Goal: Task Accomplishment & Management: Use online tool/utility

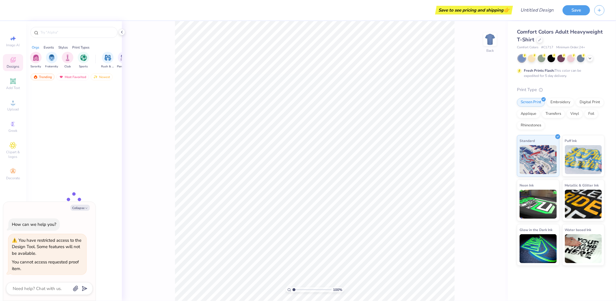
type textarea "x"
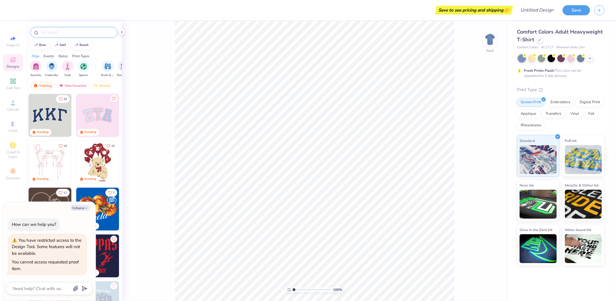
type textarea "x"
click at [66, 31] on input "text" at bounding box center [77, 32] width 74 height 6
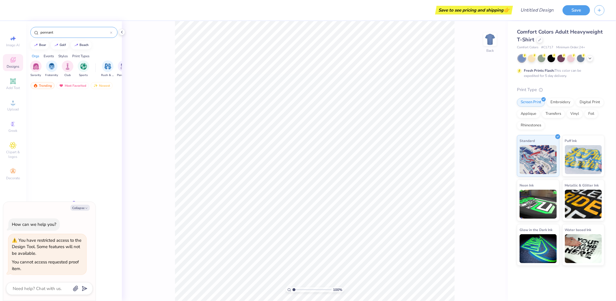
type input "pennant"
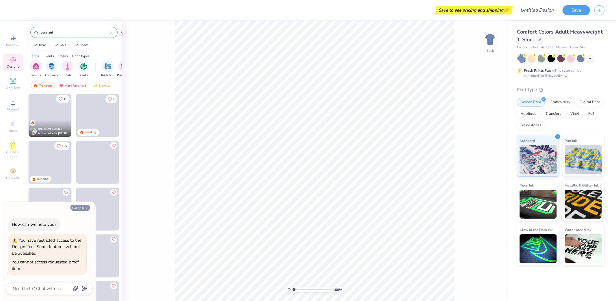
click at [83, 207] on button "Collapse" at bounding box center [80, 208] width 19 height 6
type textarea "x"
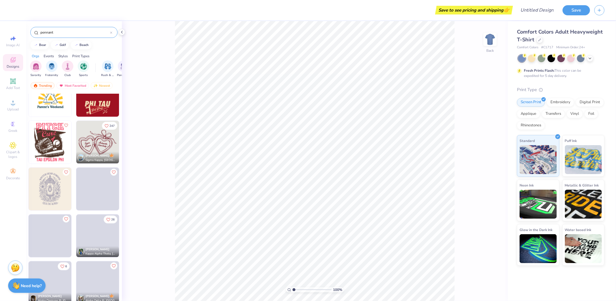
scroll to position [1016, 0]
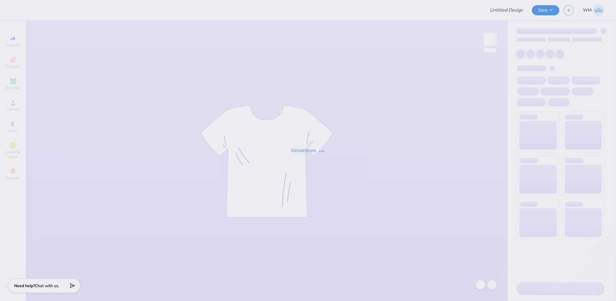
type input "KKG Parents Weekend Shirt '25"
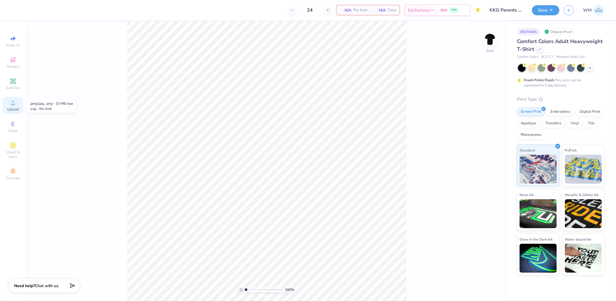
click at [12, 104] on circle at bounding box center [12, 104] width 3 height 3
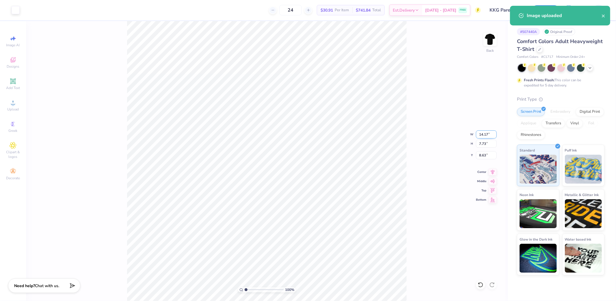
click at [487, 133] on input "14.17" at bounding box center [486, 134] width 21 height 8
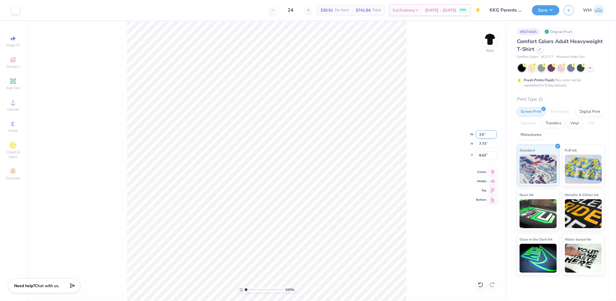
type input "3.50"
type input "1.91"
type input "11.55"
click at [16, 107] on span "Upload" at bounding box center [13, 109] width 12 height 5
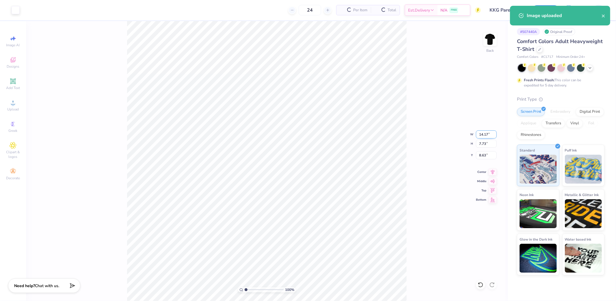
click at [484, 131] on input "14.17" at bounding box center [486, 134] width 21 height 8
type input "3.50"
type input "1.91"
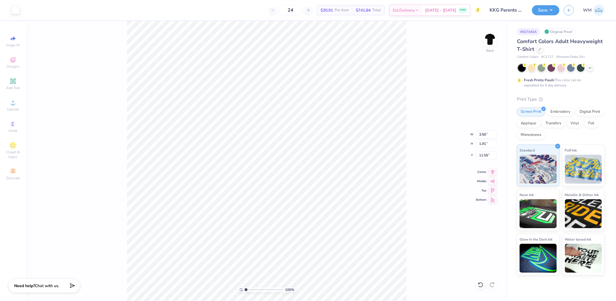
type input "3.00"
click at [485, 39] on img at bounding box center [490, 39] width 23 height 23
click at [13, 100] on icon at bounding box center [13, 102] width 7 height 7
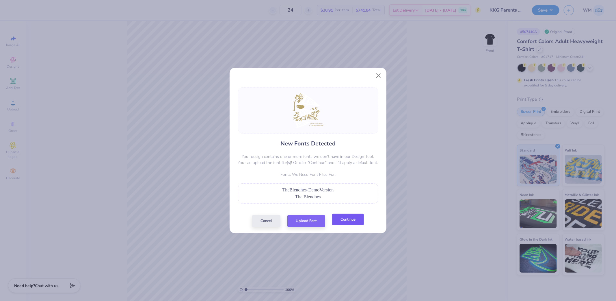
click at [353, 222] on button "Continue" at bounding box center [348, 220] width 32 height 12
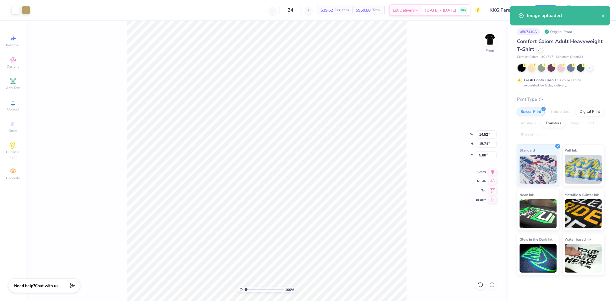
type input "10.20"
type input "11.06"
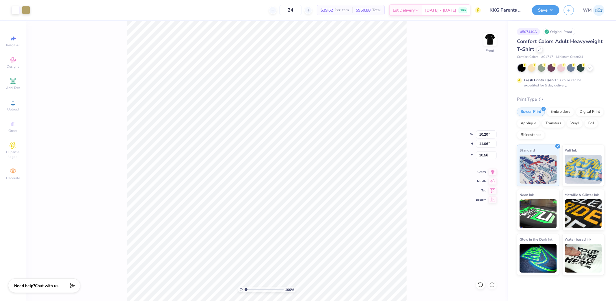
type input "4.42"
drag, startPoint x: 246, startPoint y: 288, endPoint x: 257, endPoint y: 287, distance: 11.9
type input "3.9"
click at [257, 287] on input "range" at bounding box center [264, 289] width 39 height 5
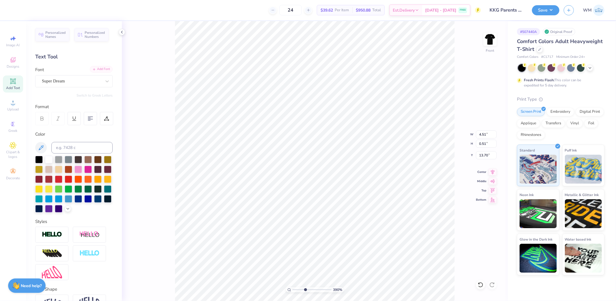
click at [96, 66] on div "Add Font" at bounding box center [101, 69] width 23 height 7
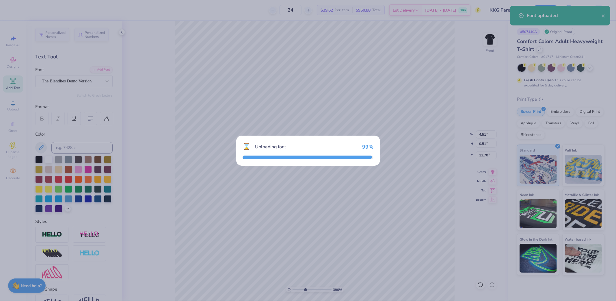
type input "3.77"
type input "0.72"
type input "13.59"
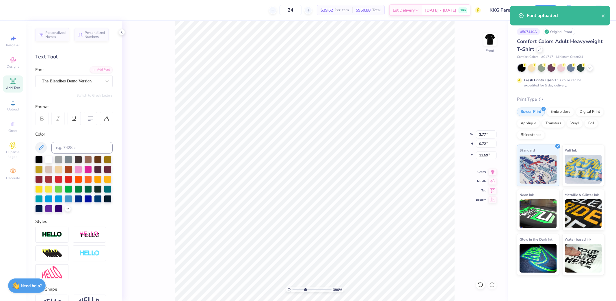
type input "5.04"
type input "0.46"
type input "14.32"
click at [103, 71] on div "Add Font" at bounding box center [101, 69] width 23 height 7
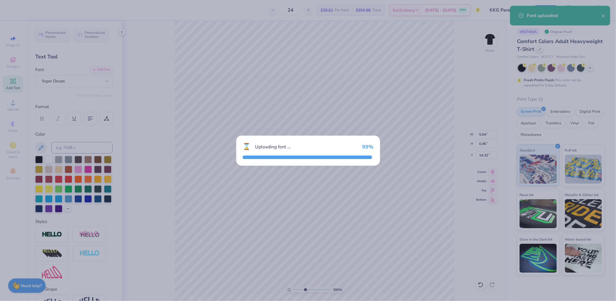
type input "4.44"
type input "0.72"
type input "14.24"
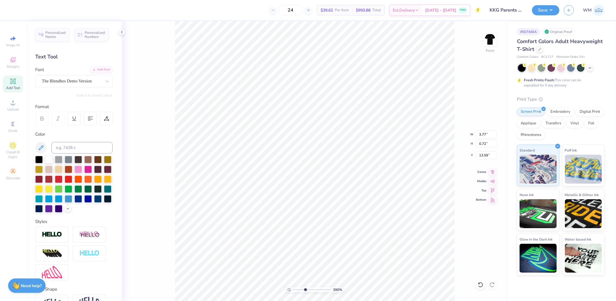
type input "4.44"
type input "1.36"
click at [288, 288] on icon at bounding box center [289, 290] width 4 height 4
drag, startPoint x: 293, startPoint y: 291, endPoint x: 296, endPoint y: 284, distance: 7.6
type input "1.63"
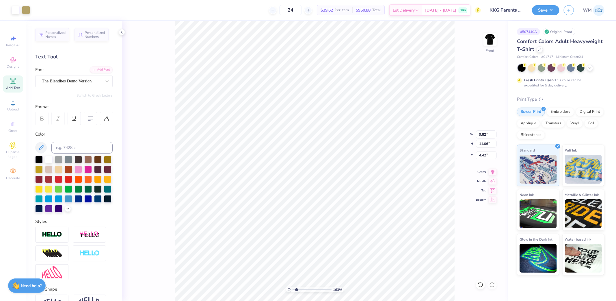
click at [296, 287] on input "range" at bounding box center [312, 289] width 39 height 5
click at [486, 134] on input "9.82" at bounding box center [486, 134] width 21 height 8
type input "12.00"
type input "13.52"
type input "3.19"
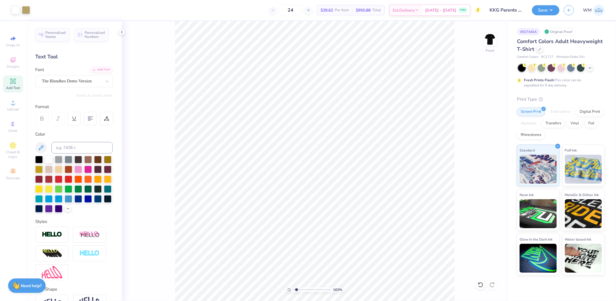
click at [288, 288] on icon at bounding box center [289, 290] width 4 height 4
type input "1"
click at [484, 155] on input "3.19" at bounding box center [486, 155] width 21 height 8
type input "3.00"
click at [552, 10] on button "Save" at bounding box center [545, 9] width 27 height 10
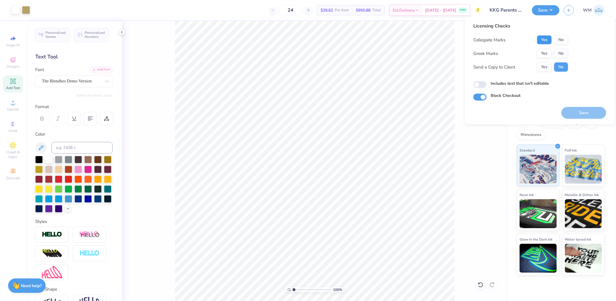
click at [542, 42] on button "Yes" at bounding box center [544, 39] width 15 height 9
click at [543, 49] on button "Yes" at bounding box center [544, 53] width 15 height 9
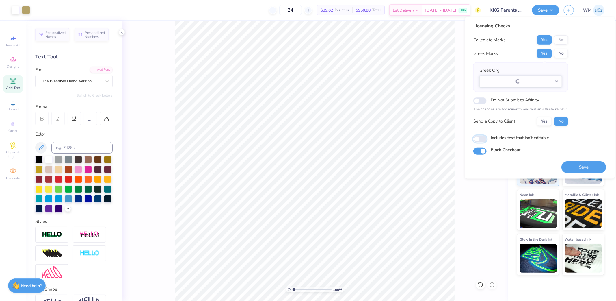
click at [482, 138] on input "Includes text that isn't editable" at bounding box center [480, 139] width 13 height 7
checkbox input "true"
click at [547, 122] on button "Yes" at bounding box center [544, 120] width 15 height 9
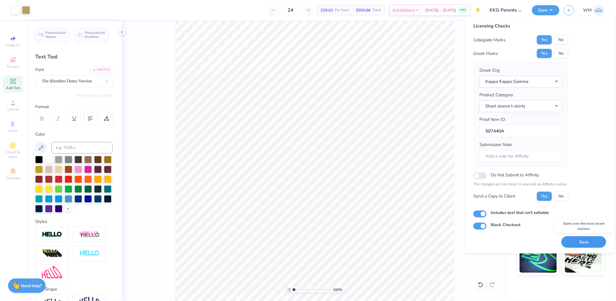
click at [583, 244] on button "Save" at bounding box center [584, 242] width 45 height 12
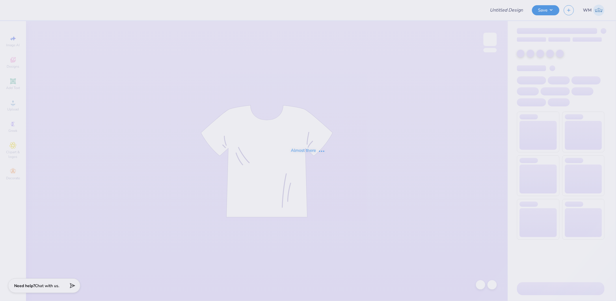
type input "GPA Sweatshirt 1"
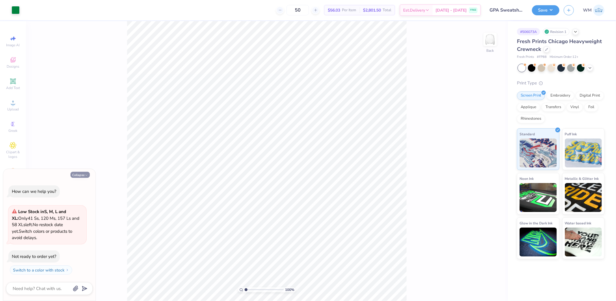
click at [85, 174] on icon "button" at bounding box center [86, 174] width 3 height 3
type textarea "x"
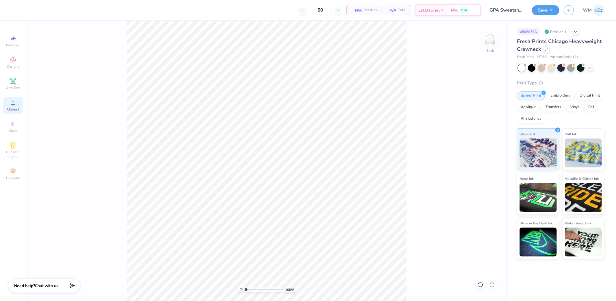
click at [12, 105] on circle at bounding box center [12, 104] width 3 height 3
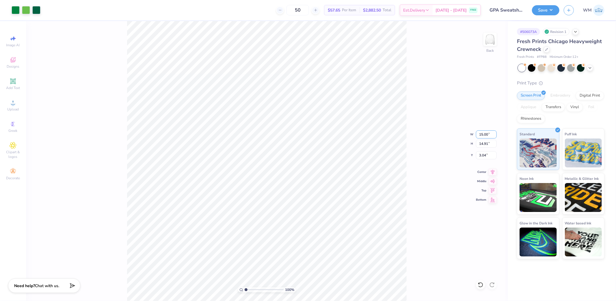
drag, startPoint x: 487, startPoint y: 131, endPoint x: 508, endPoint y: 134, distance: 21.7
click at [487, 131] on input "15.00" at bounding box center [486, 134] width 21 height 8
type input "11.00"
type input "10.94"
click at [486, 157] on input "5.03" at bounding box center [486, 155] width 21 height 8
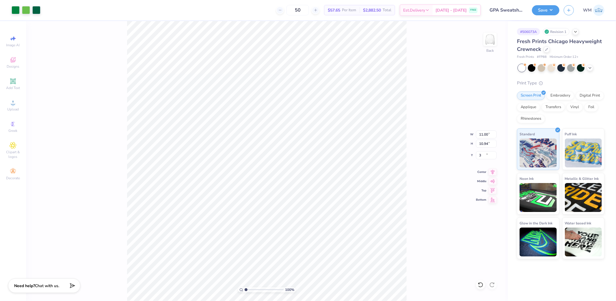
type input "3.00"
click at [555, 10] on button "Save" at bounding box center [545, 9] width 27 height 10
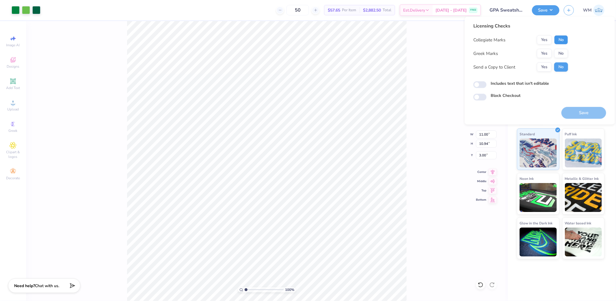
click at [560, 36] on button "No" at bounding box center [561, 39] width 14 height 9
click at [541, 53] on button "Yes" at bounding box center [544, 53] width 15 height 9
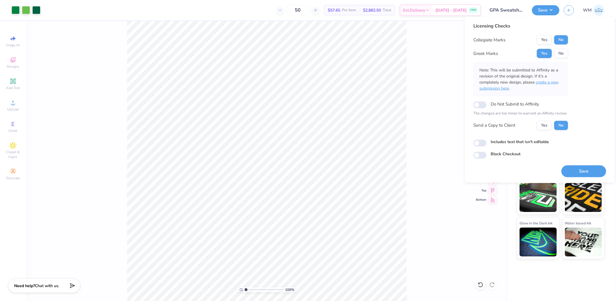
click at [548, 81] on span "create a new submission here" at bounding box center [519, 85] width 79 height 12
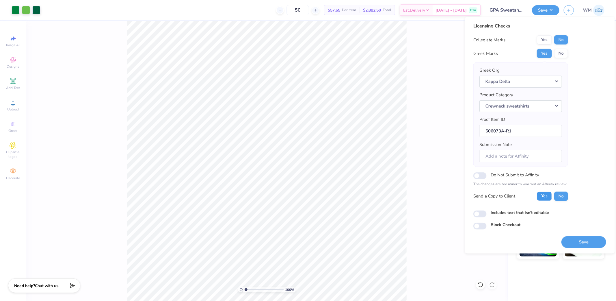
click at [547, 198] on button "Yes" at bounding box center [544, 195] width 15 height 9
click at [479, 214] on input "Includes text that isn't editable" at bounding box center [480, 213] width 13 height 7
checkbox input "true"
click at [587, 244] on button "Save" at bounding box center [584, 242] width 45 height 12
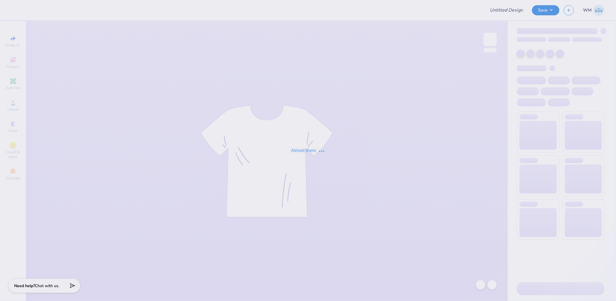
type input "b2"
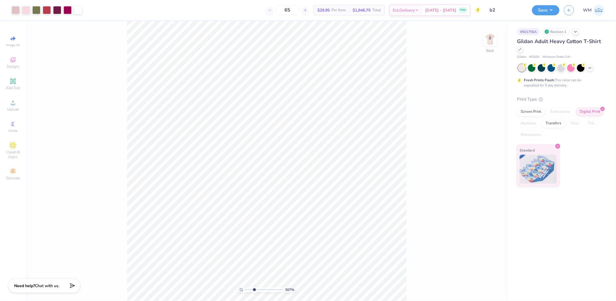
drag, startPoint x: 246, startPoint y: 290, endPoint x: 254, endPoint y: 289, distance: 7.8
click at [254, 289] on input "range" at bounding box center [264, 289] width 39 height 5
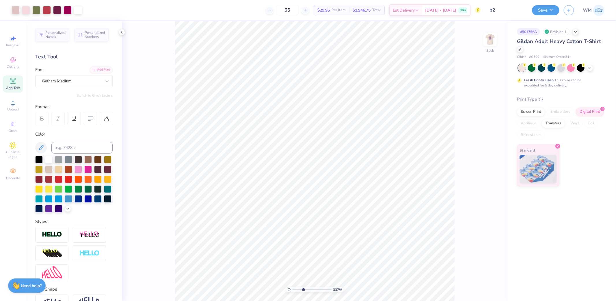
type input "3.37"
click at [303, 290] on input "range" at bounding box center [312, 289] width 39 height 5
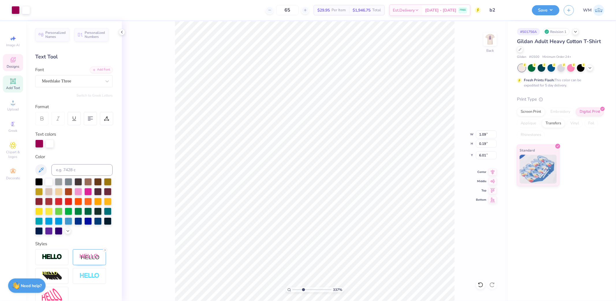
type input "1.09"
type input "0.19"
type input "6.01"
type input "4.17"
type input "1.48"
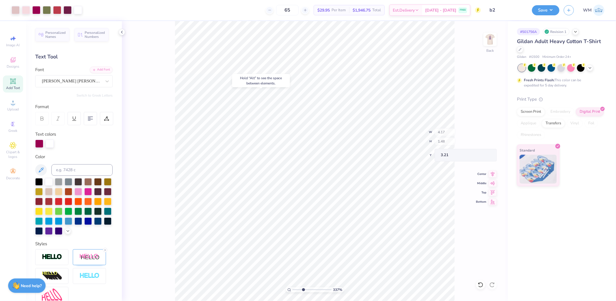
type input "2.19"
click at [490, 43] on img at bounding box center [490, 39] width 23 height 23
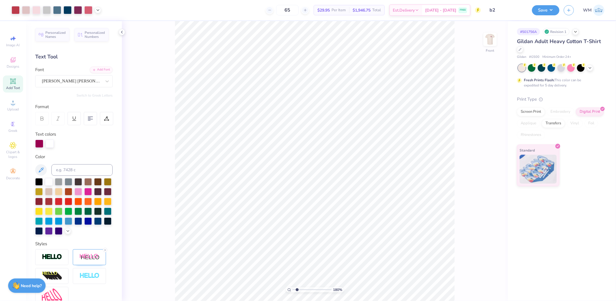
drag, startPoint x: 303, startPoint y: 290, endPoint x: 297, endPoint y: 290, distance: 6.4
type input "1.8"
click at [297, 290] on input "range" at bounding box center [312, 289] width 39 height 5
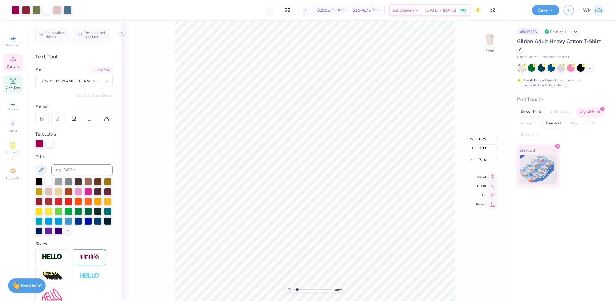
type input "8.65"
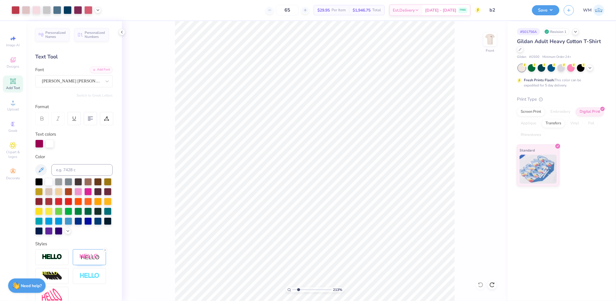
drag, startPoint x: 296, startPoint y: 289, endPoint x: 298, endPoint y: 287, distance: 3.5
type input "2.13"
click at [298, 287] on input "range" at bounding box center [312, 289] width 39 height 5
type input "4.24"
type input "7.62"
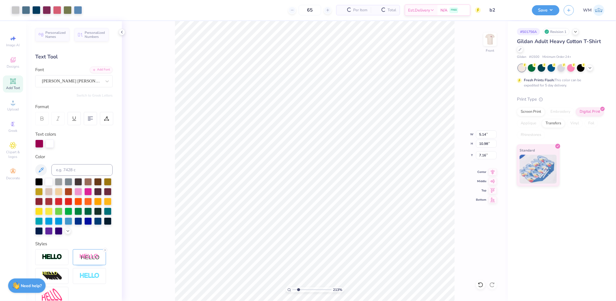
type input "7.16"
type input "1.52"
click at [290, 289] on icon at bounding box center [289, 290] width 4 height 4
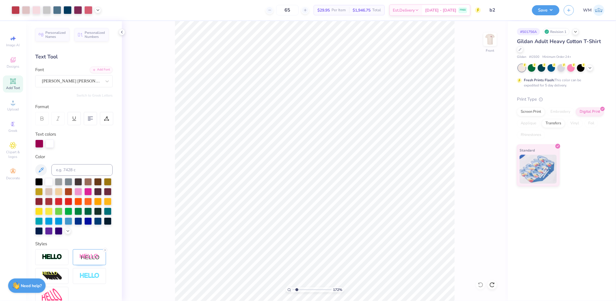
type input "1.72"
click at [297, 290] on input "range" at bounding box center [312, 289] width 39 height 5
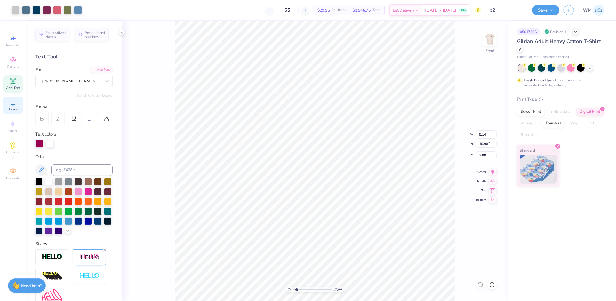
click at [12, 103] on icon at bounding box center [13, 102] width 7 height 7
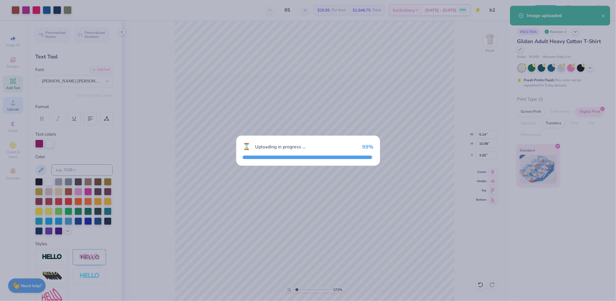
type input "8.42"
type input "18.00"
type input "5.25"
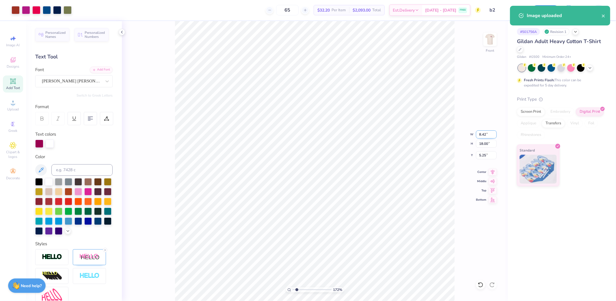
drag, startPoint x: 488, startPoint y: 135, endPoint x: 505, endPoint y: 136, distance: 16.5
click at [488, 135] on input "8.42" at bounding box center [486, 134] width 21 height 8
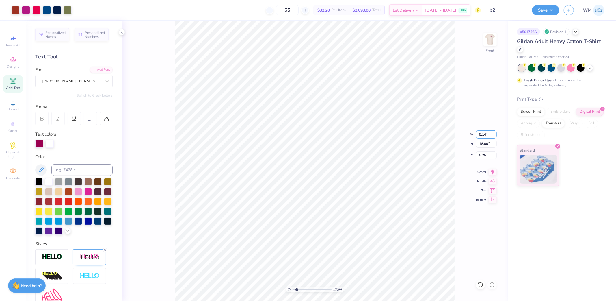
type input "5.14"
type input "10.98"
type input "3.00"
click at [484, 141] on input "10.98" at bounding box center [486, 144] width 21 height 8
drag, startPoint x: 486, startPoint y: 157, endPoint x: 502, endPoint y: 161, distance: 16.0
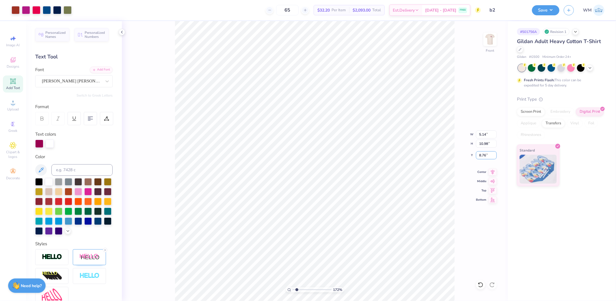
click at [486, 157] on input "8.76" at bounding box center [486, 155] width 21 height 8
type input "3.00"
type input "9.07"
type input "10.91"
type input "3.81"
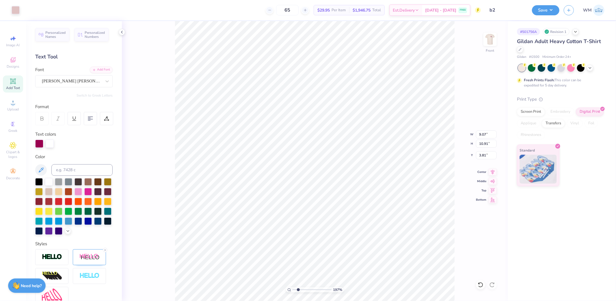
click at [298, 288] on input "range" at bounding box center [312, 289] width 39 height 5
click at [333, 182] on li "Send to Back" at bounding box center [337, 182] width 45 height 11
drag, startPoint x: 294, startPoint y: 290, endPoint x: 300, endPoint y: 288, distance: 6.8
type input "2.63"
click at [300, 288] on input "range" at bounding box center [312, 289] width 39 height 5
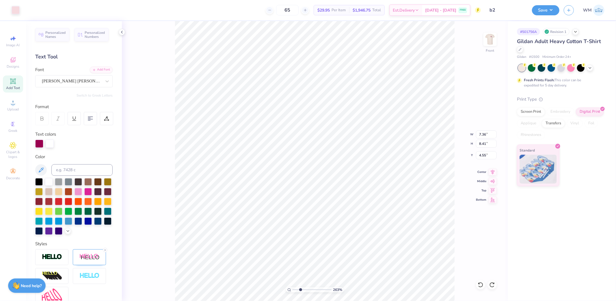
type input "9.07"
type input "10.91"
type input "3.81"
click at [279, 271] on li "Send to Back" at bounding box center [270, 269] width 45 height 11
click at [289, 290] on icon at bounding box center [289, 290] width 4 height 4
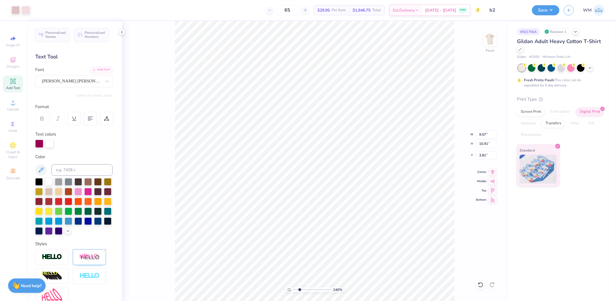
drag, startPoint x: 294, startPoint y: 288, endPoint x: 300, endPoint y: 285, distance: 6.2
click at [300, 287] on input "range" at bounding box center [312, 289] width 39 height 5
click at [288, 288] on icon at bounding box center [289, 290] width 4 height 4
drag, startPoint x: 293, startPoint y: 290, endPoint x: 299, endPoint y: 289, distance: 5.8
type input "2.21"
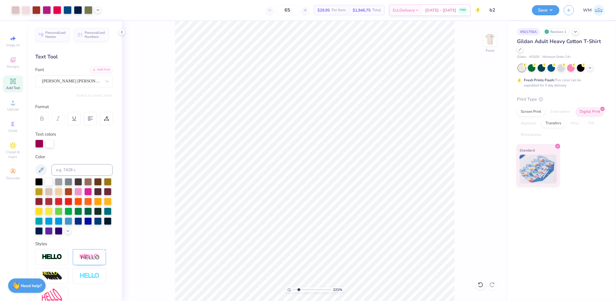
click at [299, 289] on input "range" at bounding box center [312, 289] width 39 height 5
click at [99, 9] on polyline at bounding box center [98, 9] width 2 height 1
click at [34, 12] on div at bounding box center [36, 9] width 8 height 8
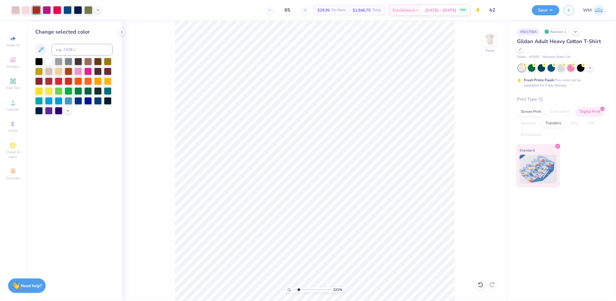
click at [169, 120] on div "221 % Front" at bounding box center [315, 161] width 386 height 280
click at [96, 10] on icon at bounding box center [98, 9] width 5 height 5
click at [96, 9] on icon at bounding box center [98, 9] width 5 height 5
click at [120, 23] on div at bounding box center [120, 24] width 8 height 8
click at [120, 26] on div at bounding box center [120, 25] width 8 height 8
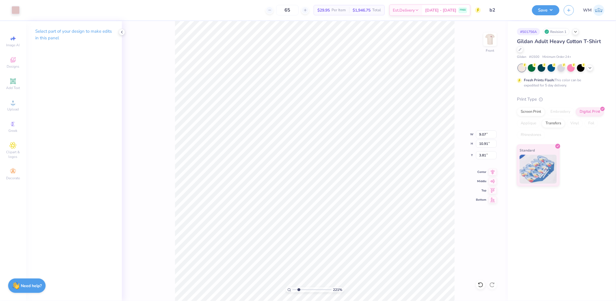
type input "6.75"
type input "7.33"
type input "7.92"
type input "6.75"
type input "7.33"
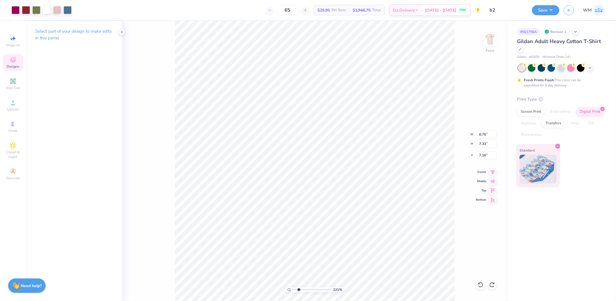
type input "7.16"
type input "5.14"
type input "10.98"
type input "3.00"
type input "7.16"
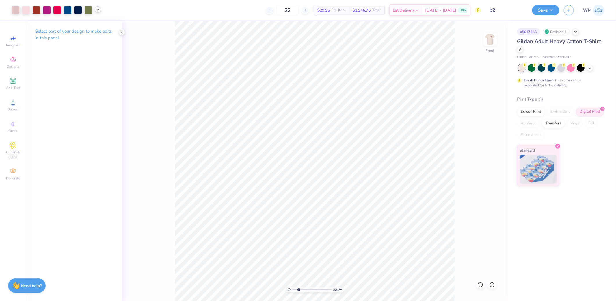
click at [97, 11] on icon at bounding box center [98, 9] width 5 height 5
click at [96, 10] on icon at bounding box center [98, 9] width 5 height 5
click at [77, 25] on div at bounding box center [76, 24] width 8 height 8
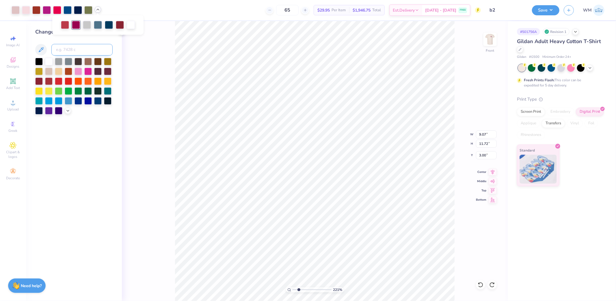
click at [74, 48] on input at bounding box center [81, 50] width 61 height 12
type input "241"
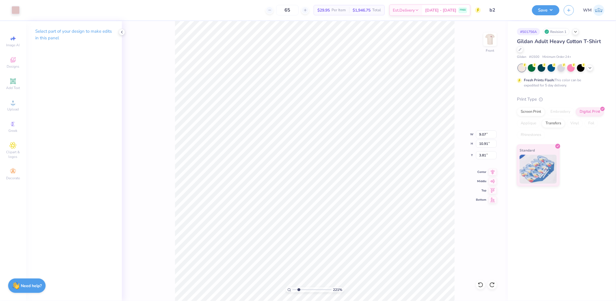
type input "11.72"
type input "3.00"
click at [99, 13] on div at bounding box center [57, 10] width 90 height 8
click at [99, 10] on icon at bounding box center [98, 9] width 5 height 5
click at [65, 24] on div at bounding box center [65, 24] width 8 height 8
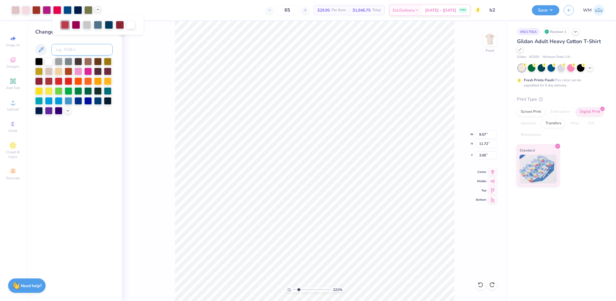
click at [70, 52] on input at bounding box center [81, 50] width 61 height 12
type input "484"
click at [98, 10] on icon at bounding box center [98, 9] width 5 height 5
click at [116, 25] on div at bounding box center [114, 24] width 8 height 8
click at [114, 24] on div at bounding box center [114, 25] width 8 height 8
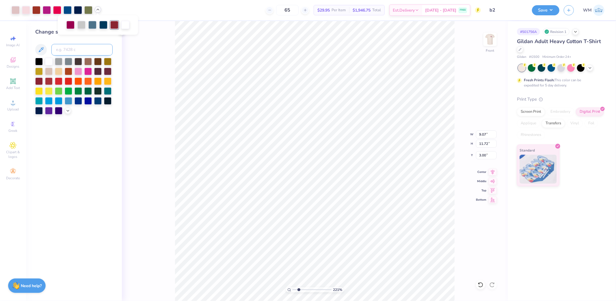
click at [91, 53] on input at bounding box center [81, 50] width 61 height 12
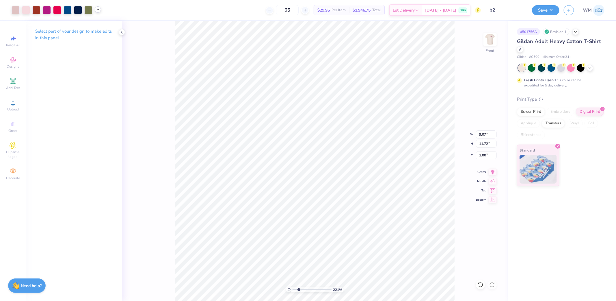
click at [97, 10] on icon at bounding box center [98, 9] width 5 height 5
click at [112, 25] on div at bounding box center [114, 24] width 8 height 8
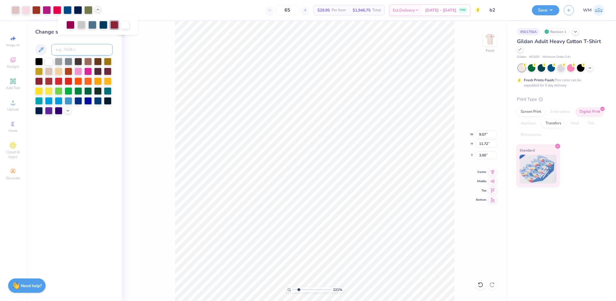
click at [87, 50] on input at bounding box center [81, 50] width 61 height 12
type input "484"
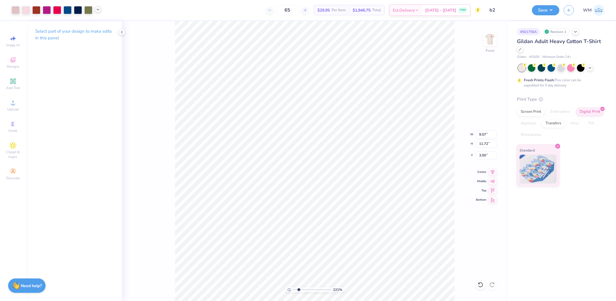
click at [99, 9] on polyline at bounding box center [98, 9] width 2 height 1
click at [48, 10] on div at bounding box center [47, 9] width 8 height 8
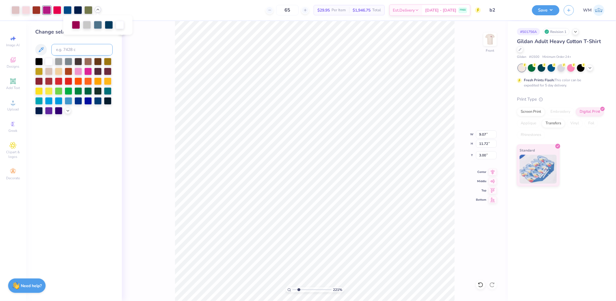
click at [72, 50] on input at bounding box center [81, 50] width 61 height 12
type input "676"
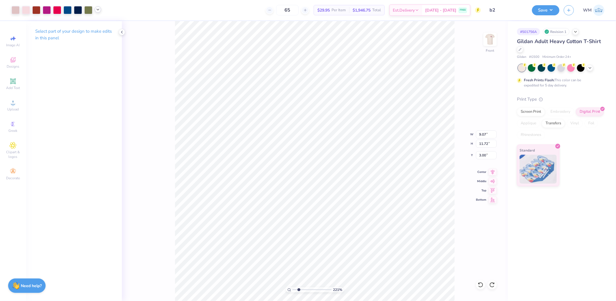
click at [97, 10] on icon at bounding box center [98, 9] width 5 height 5
click at [35, 11] on div at bounding box center [36, 9] width 8 height 8
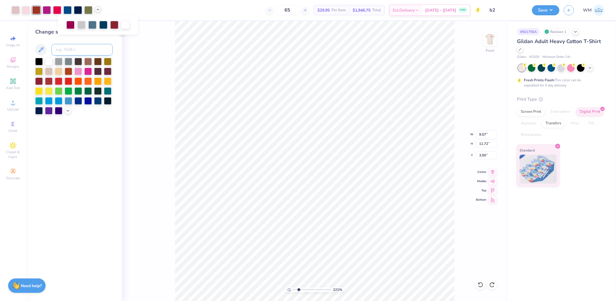
click at [66, 48] on input at bounding box center [81, 50] width 61 height 12
type input "02c"
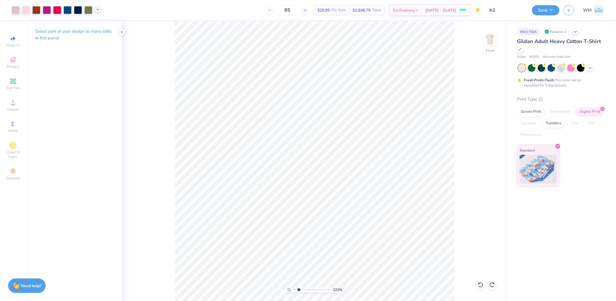
click at [100, 10] on icon at bounding box center [98, 9] width 5 height 5
click at [103, 26] on div at bounding box center [103, 24] width 8 height 8
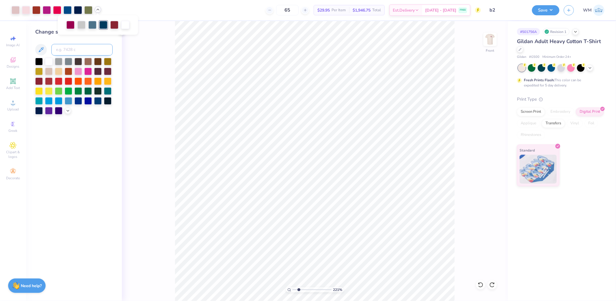
click at [79, 54] on input at bounding box center [81, 50] width 61 height 12
type input "2768"
click at [97, 10] on icon at bounding box center [98, 9] width 5 height 5
click at [96, 23] on div at bounding box center [98, 24] width 8 height 8
click at [78, 49] on input at bounding box center [81, 50] width 61 height 12
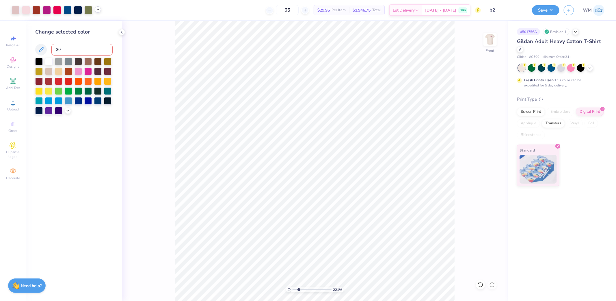
type input "301"
click at [99, 10] on icon at bounding box center [98, 9] width 5 height 5
click at [81, 25] on div at bounding box center [81, 24] width 8 height 8
click at [81, 47] on input at bounding box center [81, 50] width 61 height 12
type input "1925"
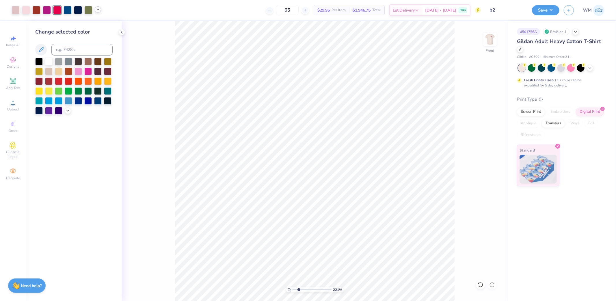
click at [99, 7] on icon at bounding box center [98, 9] width 5 height 5
click at [99, 25] on div at bounding box center [98, 24] width 8 height 8
click at [85, 49] on input at bounding box center [81, 50] width 61 height 12
type input "484"
click at [97, 10] on icon at bounding box center [98, 9] width 5 height 5
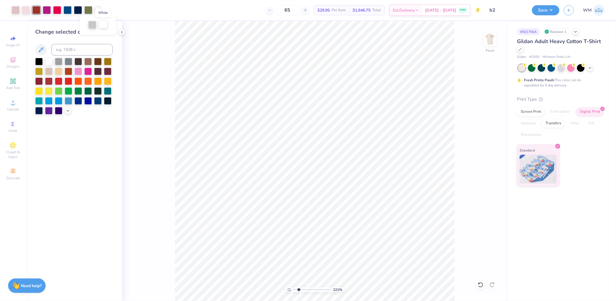
click at [103, 24] on div at bounding box center [103, 24] width 8 height 8
click at [92, 27] on div at bounding box center [92, 24] width 8 height 8
click at [92, 52] on input at bounding box center [81, 50] width 61 height 12
click at [47, 60] on div at bounding box center [49, 61] width 8 height 8
click at [98, 11] on icon at bounding box center [98, 9] width 5 height 5
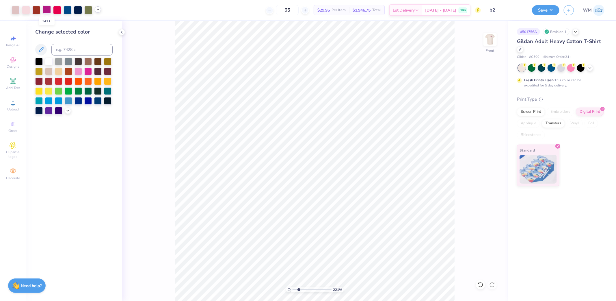
click at [45, 8] on div at bounding box center [47, 9] width 8 height 8
click at [66, 10] on div at bounding box center [68, 9] width 8 height 8
click at [77, 9] on div at bounding box center [78, 9] width 8 height 8
click at [288, 290] on circle at bounding box center [289, 289] width 3 height 3
type input "1"
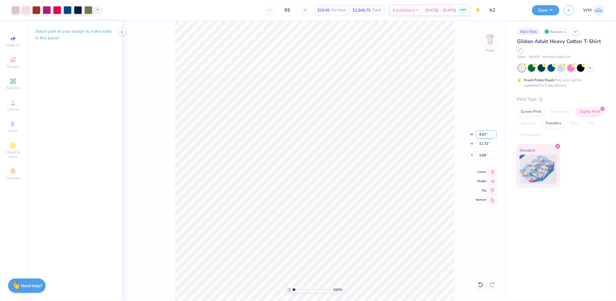
click at [488, 132] on input "9.07" at bounding box center [486, 134] width 21 height 8
type input "9.00"
type input "11.62"
click at [482, 155] on input "3.05" at bounding box center [486, 155] width 21 height 8
type input "3.00"
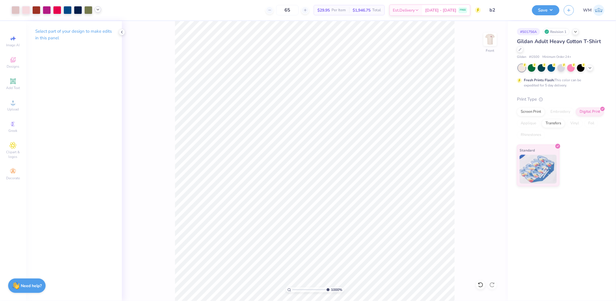
drag, startPoint x: 295, startPoint y: 289, endPoint x: 361, endPoint y: 292, distance: 66.5
click at [330, 292] on input "range" at bounding box center [311, 289] width 37 height 5
click at [489, 40] on img at bounding box center [490, 39] width 23 height 23
click at [288, 290] on icon at bounding box center [289, 290] width 4 height 4
click at [296, 288] on input "range" at bounding box center [312, 289] width 39 height 5
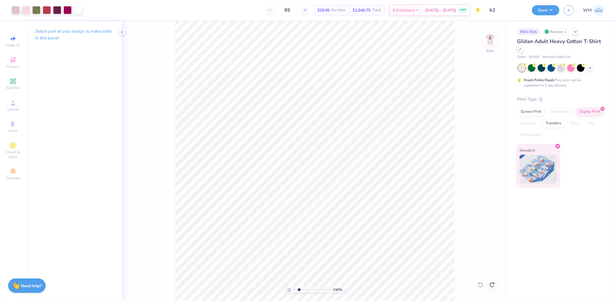
drag, startPoint x: 296, startPoint y: 288, endPoint x: 299, endPoint y: 289, distance: 3.5
click at [299, 289] on input "range" at bounding box center [312, 289] width 39 height 5
drag, startPoint x: 300, startPoint y: 288, endPoint x: 310, endPoint y: 288, distance: 9.8
click at [310, 288] on input "range" at bounding box center [312, 289] width 39 height 5
click at [290, 291] on icon at bounding box center [289, 290] width 4 height 4
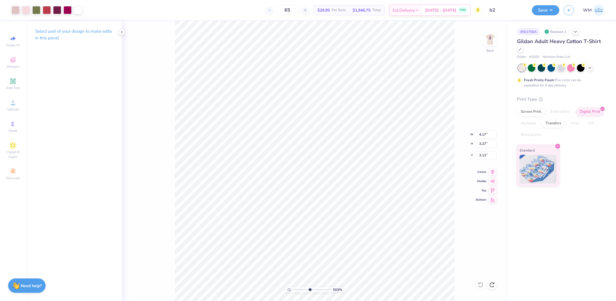
drag, startPoint x: 294, startPoint y: 287, endPoint x: 310, endPoint y: 287, distance: 16.2
type input "5.03"
click at [310, 287] on input "range" at bounding box center [312, 289] width 39 height 5
click at [45, 10] on div at bounding box center [47, 9] width 8 height 8
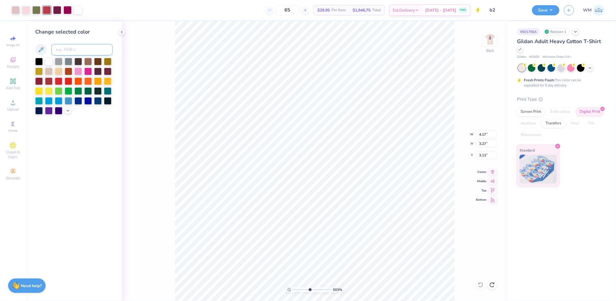
click at [77, 51] on input at bounding box center [81, 50] width 61 height 12
type input "484"
click at [66, 11] on div at bounding box center [68, 9] width 8 height 8
click at [83, 49] on input at bounding box center [81, 50] width 61 height 12
click at [75, 49] on input at bounding box center [81, 50] width 61 height 12
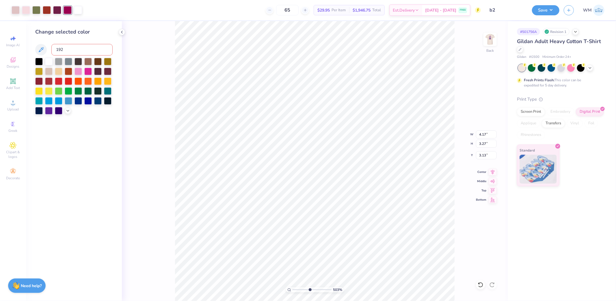
type input "1925"
click at [57, 10] on div at bounding box center [57, 9] width 8 height 8
click at [70, 48] on input at bounding box center [81, 50] width 61 height 12
type input "484"
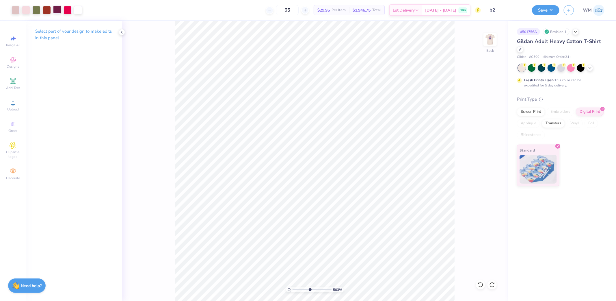
click at [57, 10] on div at bounding box center [57, 9] width 8 height 8
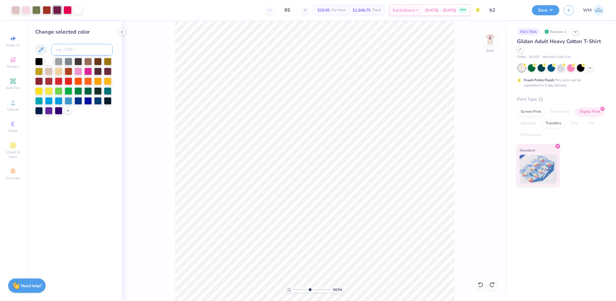
click at [71, 48] on input at bounding box center [81, 50] width 61 height 12
type input "41c"
click at [57, 48] on input "41c" at bounding box center [81, 50] width 61 height 12
drag, startPoint x: 310, startPoint y: 289, endPoint x: 301, endPoint y: 289, distance: 9.0
click at [301, 289] on input "range" at bounding box center [312, 289] width 39 height 5
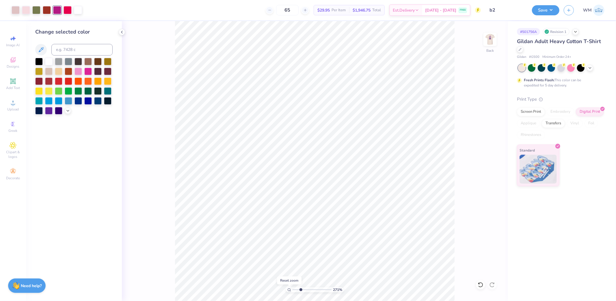
click at [288, 289] on icon at bounding box center [289, 290] width 4 height 4
type input "1"
click at [558, 10] on button "Save" at bounding box center [545, 9] width 27 height 10
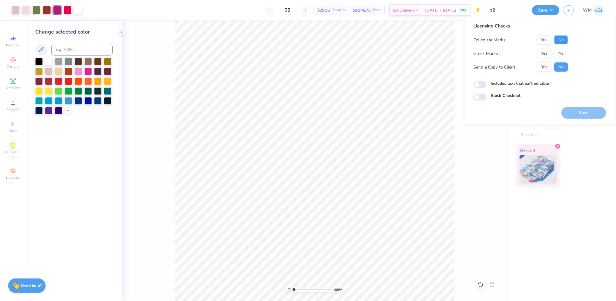
click at [565, 42] on button "No" at bounding box center [561, 39] width 14 height 9
click at [548, 52] on button "Yes" at bounding box center [544, 53] width 15 height 9
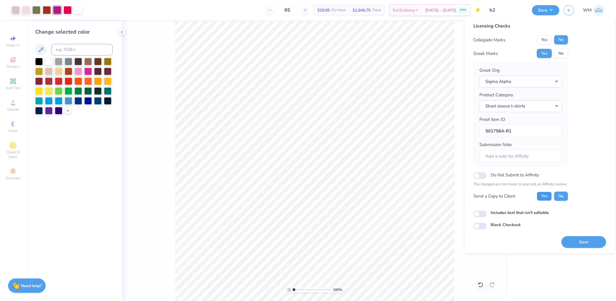
click at [543, 196] on button "Yes" at bounding box center [544, 195] width 15 height 9
click at [586, 242] on button "Save" at bounding box center [584, 242] width 45 height 12
